Goal: Use online tool/utility: Utilize a website feature to perform a specific function

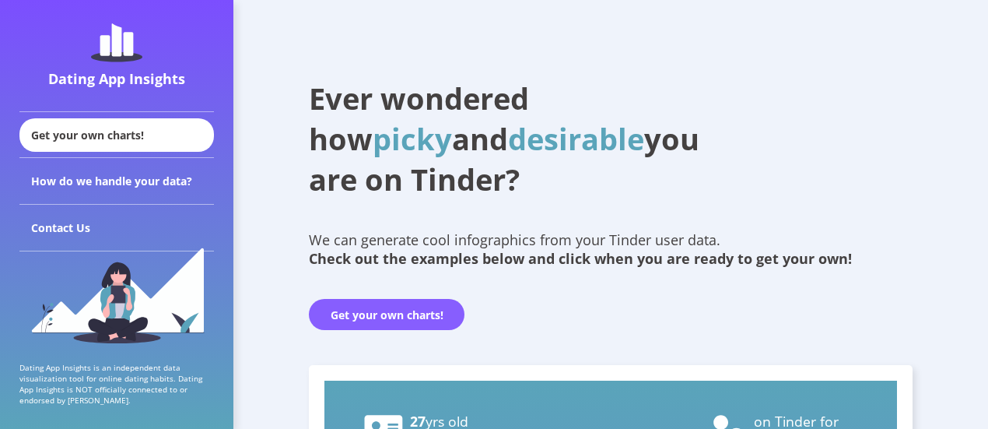
click at [398, 301] on button "Get your own charts!" at bounding box center [387, 314] width 156 height 31
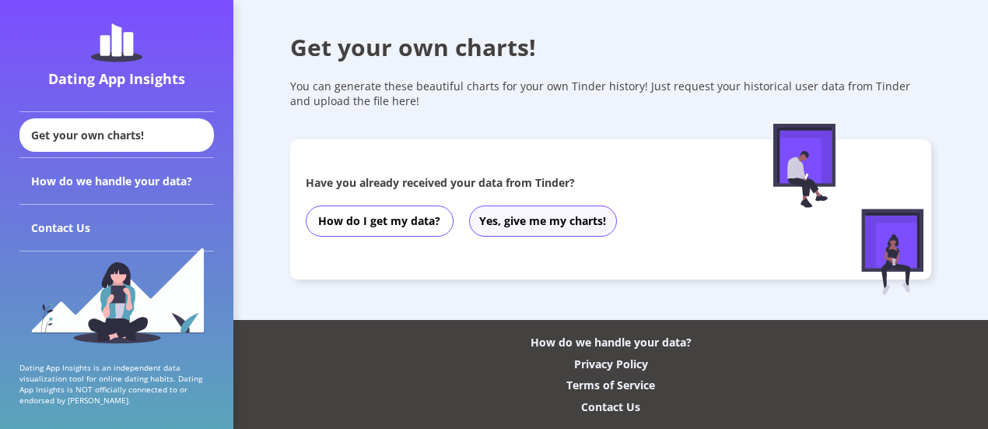
click at [510, 223] on button "Yes, give me my charts!" at bounding box center [543, 220] width 148 height 31
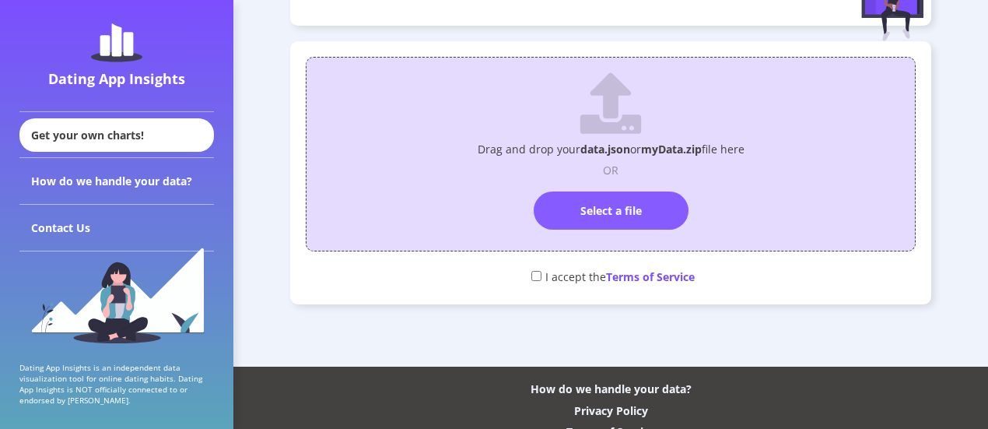
scroll to position [266, 0]
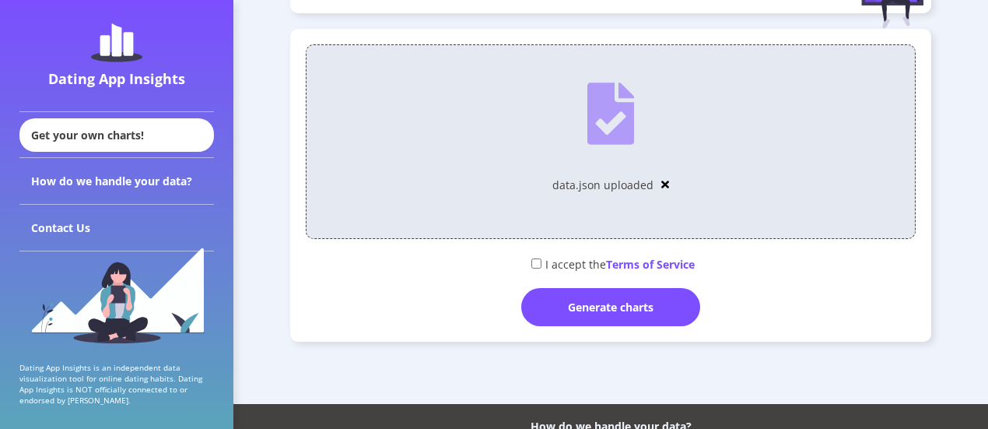
click at [538, 261] on input "checkbox" at bounding box center [536, 263] width 10 height 10
checkbox input "true"
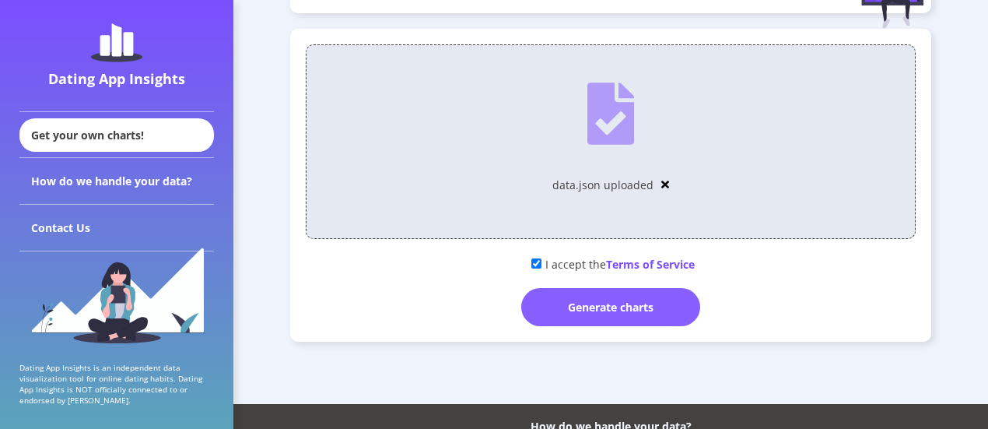
click at [580, 300] on div "Generate charts" at bounding box center [610, 307] width 179 height 38
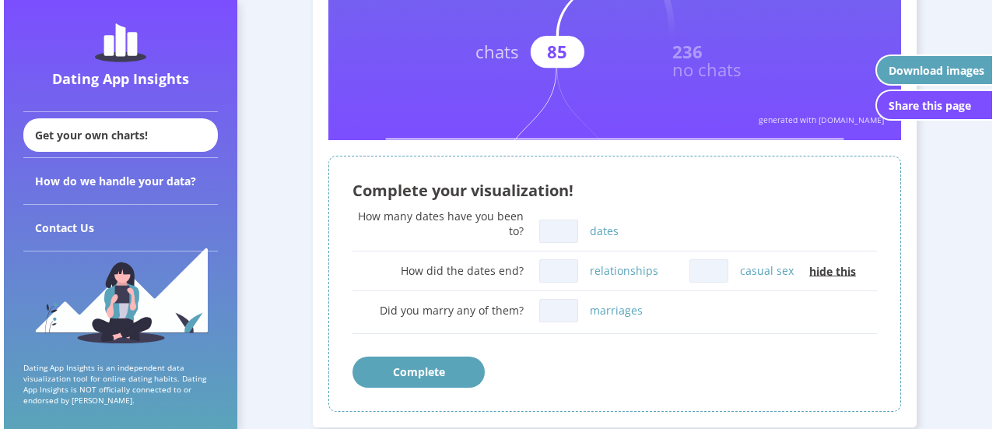
scroll to position [642, 0]
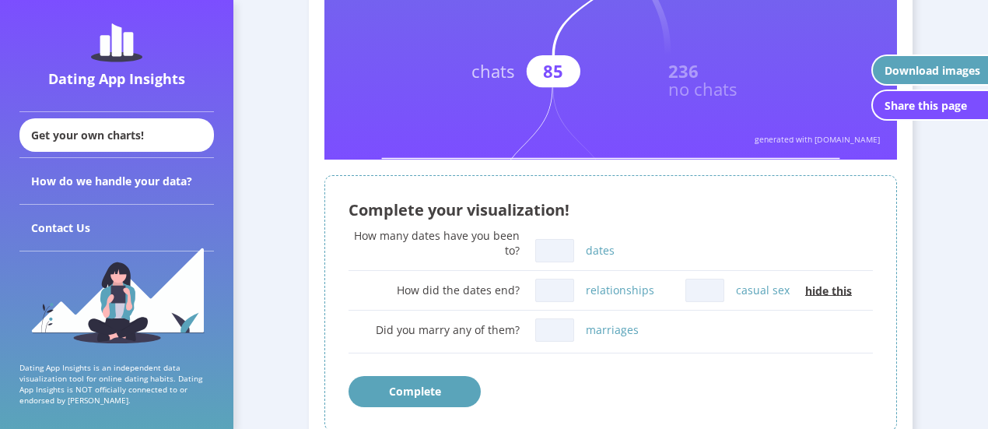
click at [711, 84] on text "no chats" at bounding box center [702, 88] width 69 height 23
click at [954, 71] on div "Download images" at bounding box center [933, 70] width 96 height 15
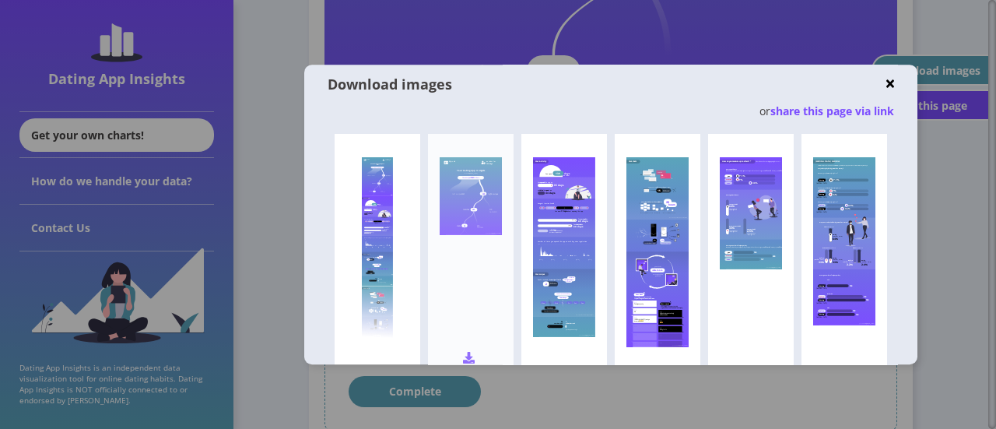
click at [502, 194] on rect at bounding box center [471, 196] width 62 height 78
